Goal: Book appointment/travel/reservation

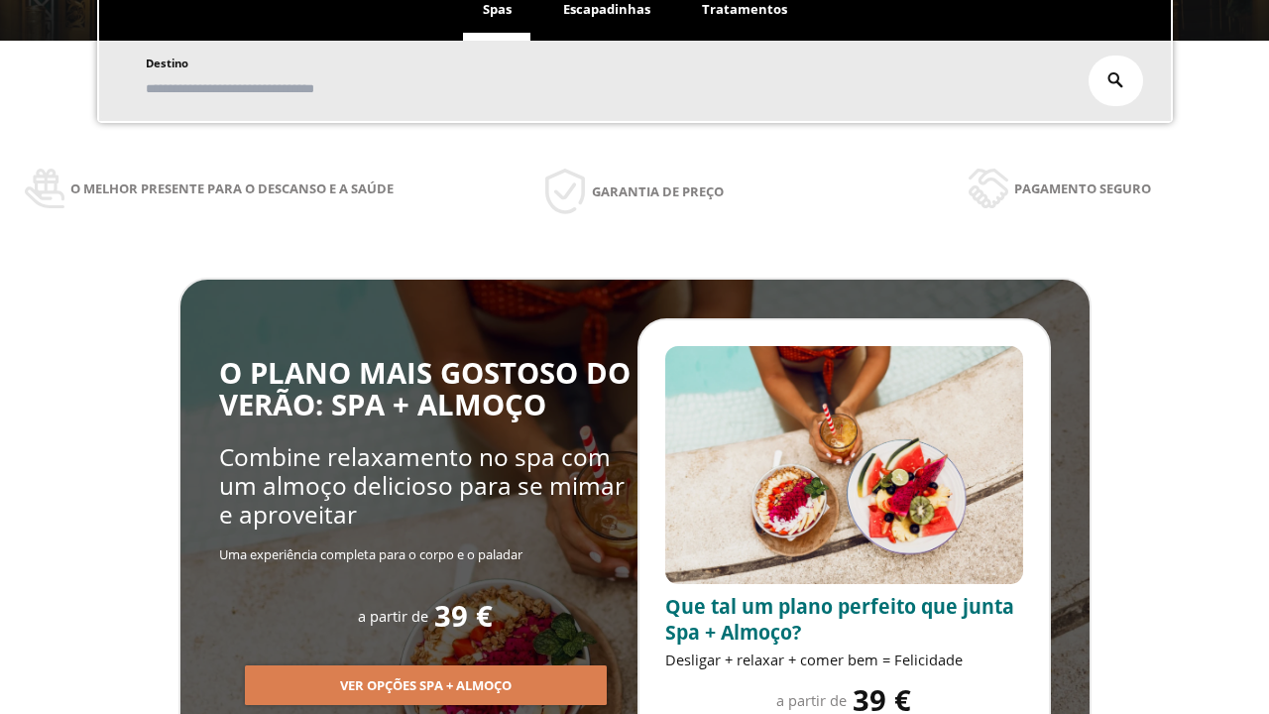
scroll to position [337, 0]
click at [607, 10] on span "Escapadinhas" at bounding box center [606, 9] width 87 height 18
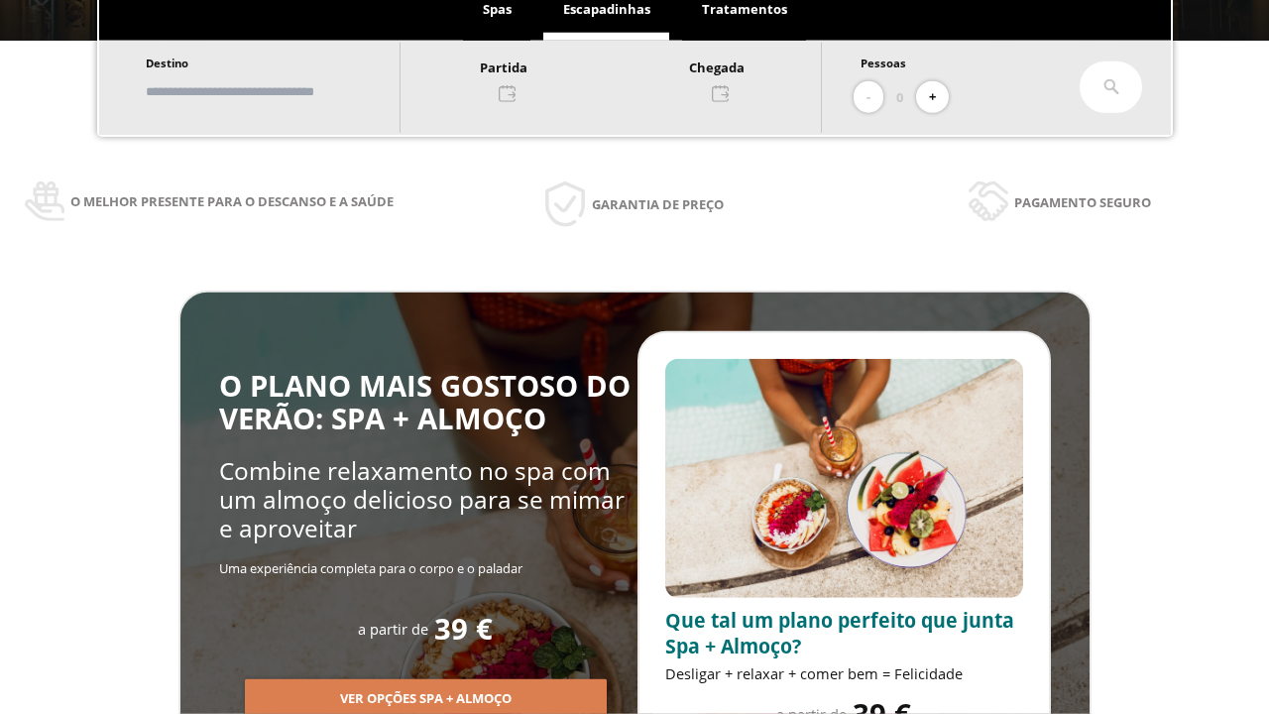
click at [280, 91] on input "text" at bounding box center [263, 91] width 247 height 35
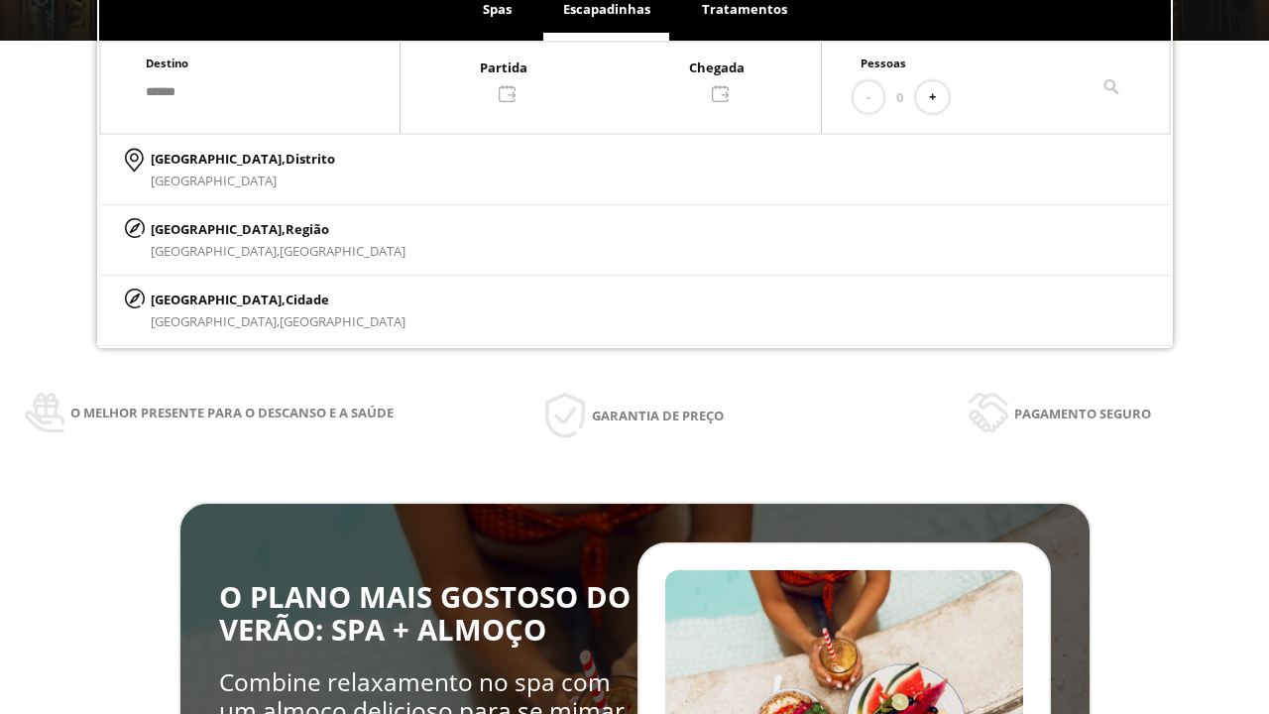
type input "******"
click at [198, 298] on p "[GEOGRAPHIC_DATA], Cidade" at bounding box center [278, 299] width 255 height 22
click at [630, 78] on div at bounding box center [610, 80] width 420 height 48
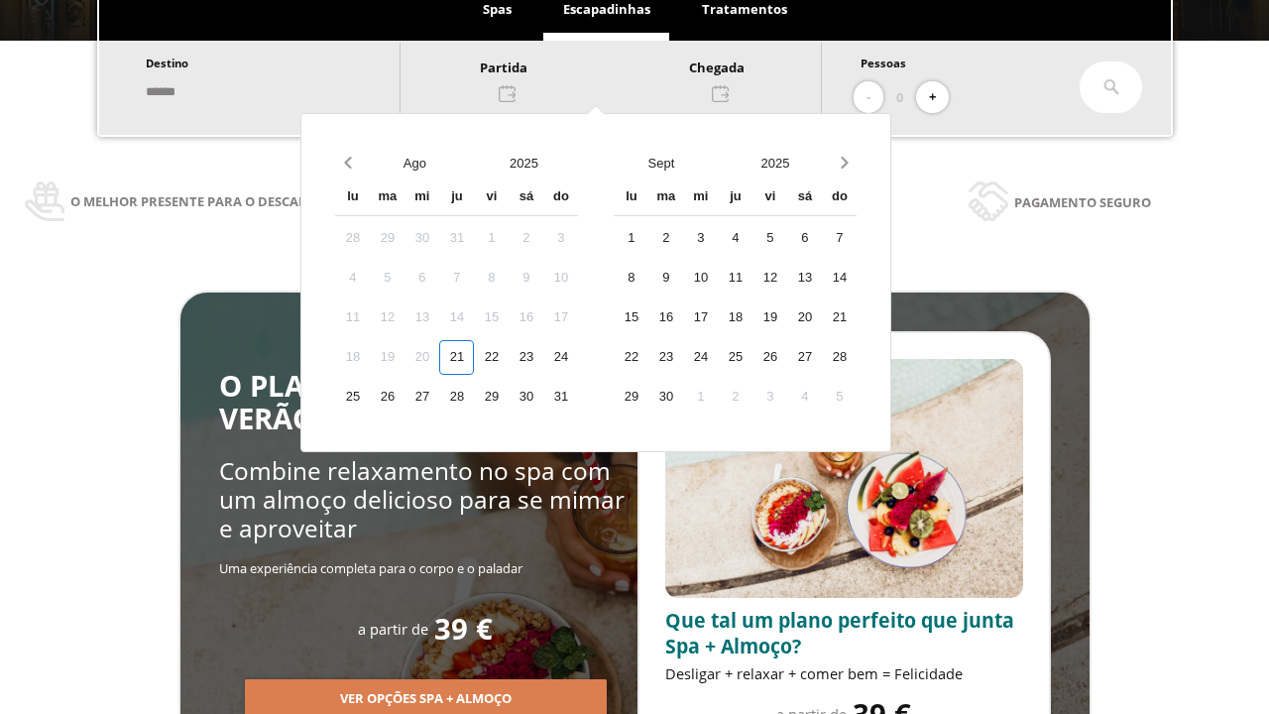
click at [543, 357] on div "23" at bounding box center [526, 357] width 35 height 35
click at [578, 357] on div "24" at bounding box center [560, 357] width 35 height 35
click at [939, 97] on button "+" at bounding box center [932, 97] width 33 height 33
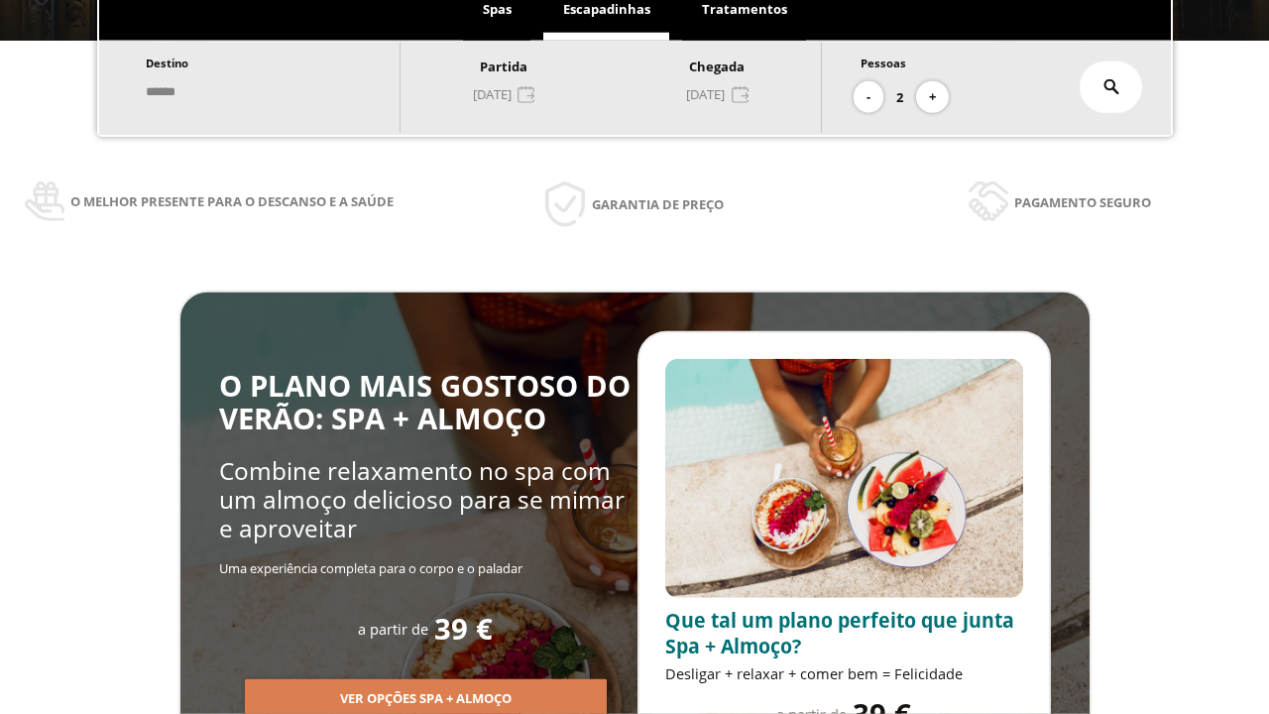
click at [1111, 87] on icon at bounding box center [1111, 87] width 16 height 16
